Goal: Task Accomplishment & Management: Use online tool/utility

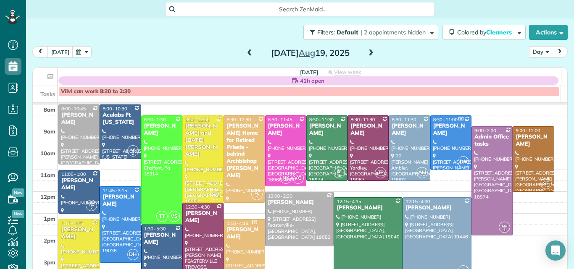
scroll to position [11, 0]
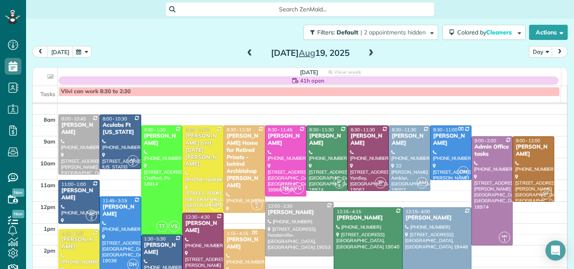
click at [245, 56] on span at bounding box center [249, 54] width 9 height 8
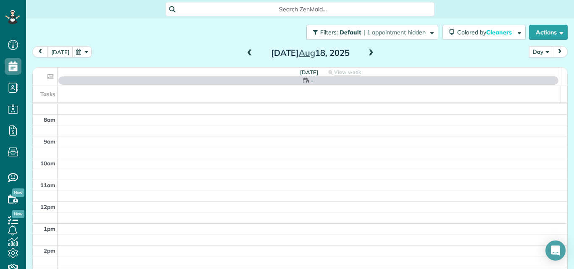
scroll to position [0, 0]
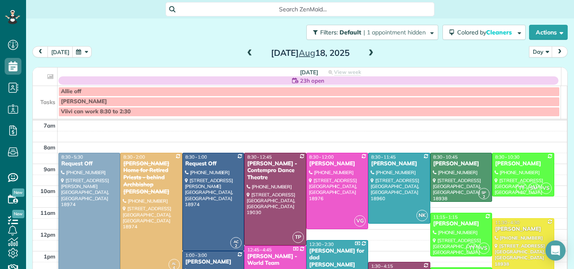
click at [245, 56] on span at bounding box center [249, 54] width 9 height 8
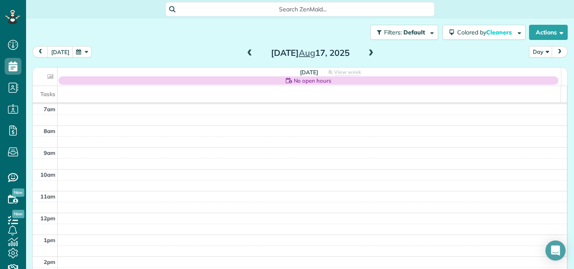
click at [245, 56] on span at bounding box center [249, 54] width 9 height 8
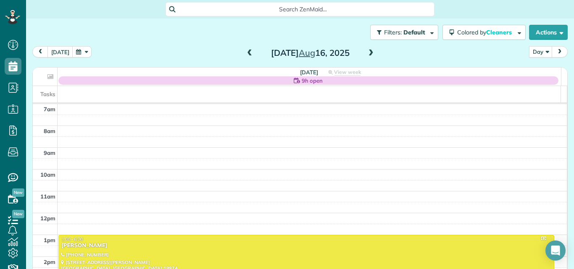
click at [245, 56] on span at bounding box center [249, 54] width 9 height 8
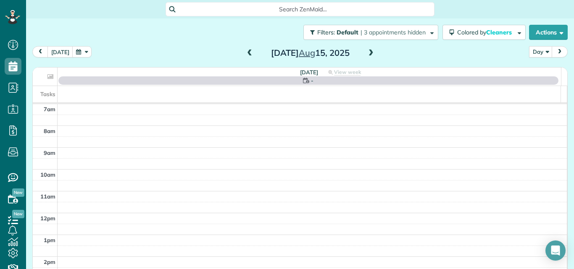
click at [245, 56] on span at bounding box center [249, 54] width 9 height 8
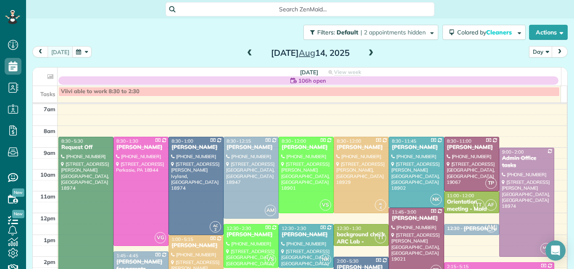
click at [369, 55] on span at bounding box center [371, 54] width 9 height 8
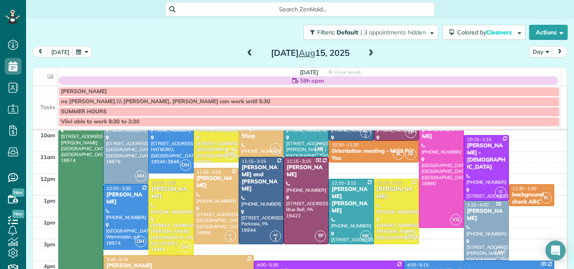
scroll to position [74, 0]
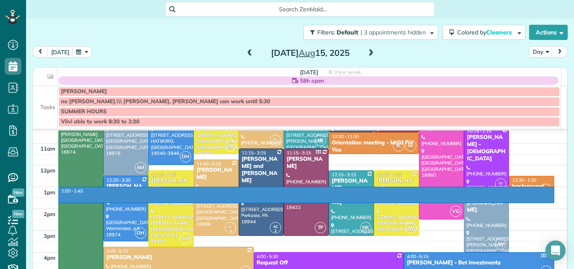
drag, startPoint x: 537, startPoint y: 199, endPoint x: 536, endPoint y: 192, distance: 7.2
click at [536, 188] on div "7am 8am 9am 10am 11am 12pm 1pm 2pm 3pm 4pm 5pm 6pm 7pm 8pm 1:00 - 1:45 SP 2 8:3…" at bounding box center [300, 209] width 534 height 306
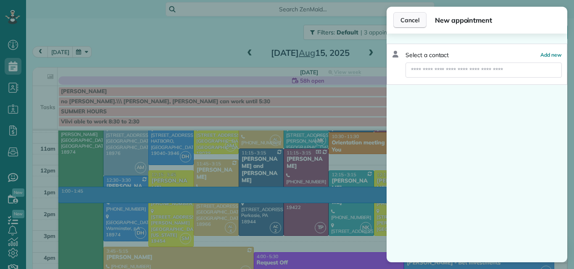
click at [410, 19] on span "Cancel" at bounding box center [410, 20] width 19 height 8
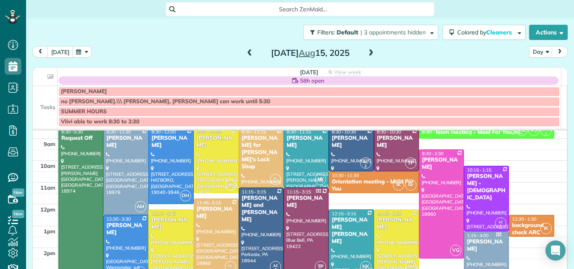
scroll to position [13, 0]
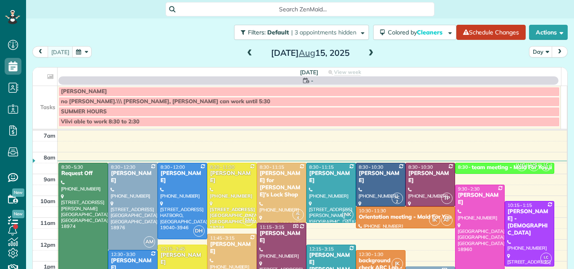
scroll to position [4, 4]
